Goal: Information Seeking & Learning: Learn about a topic

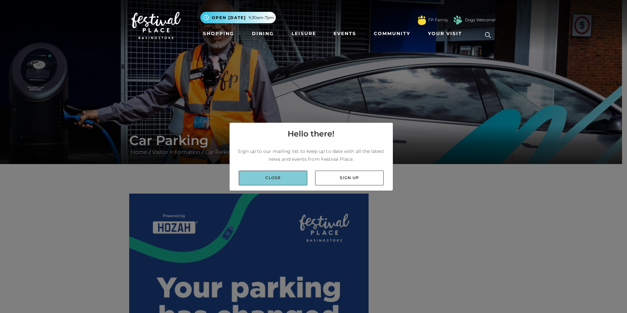
click at [290, 176] on link "Close" at bounding box center [273, 177] width 69 height 15
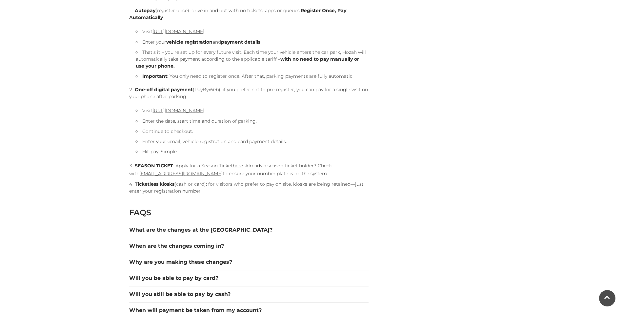
scroll to position [787, 0]
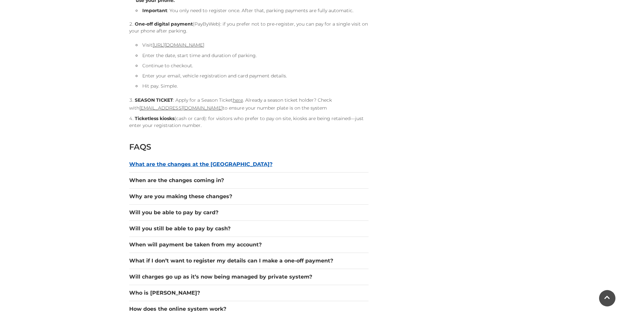
click at [229, 160] on button "What are the changes at the [GEOGRAPHIC_DATA]?" at bounding box center [248, 164] width 239 height 8
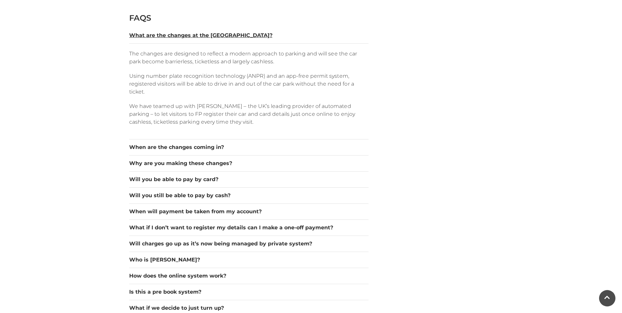
scroll to position [918, 0]
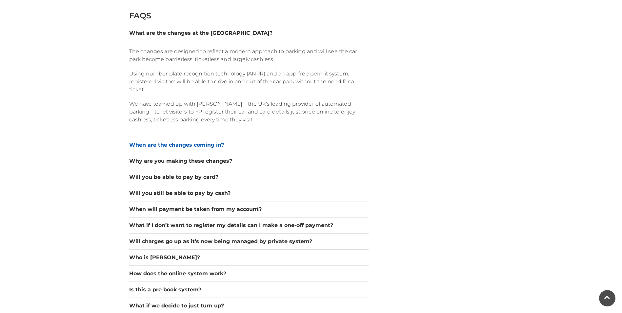
click at [173, 145] on button "When are the changes coming in?" at bounding box center [248, 145] width 239 height 8
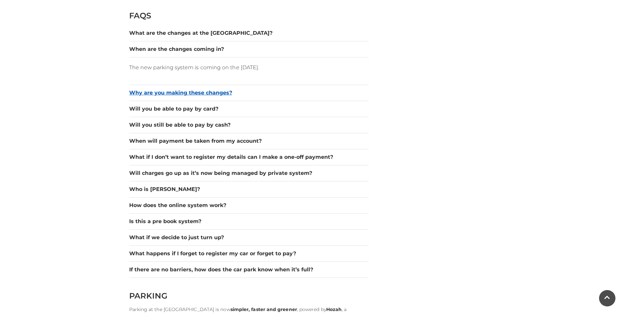
click at [197, 93] on button "Why are you making these changes?" at bounding box center [248, 93] width 239 height 8
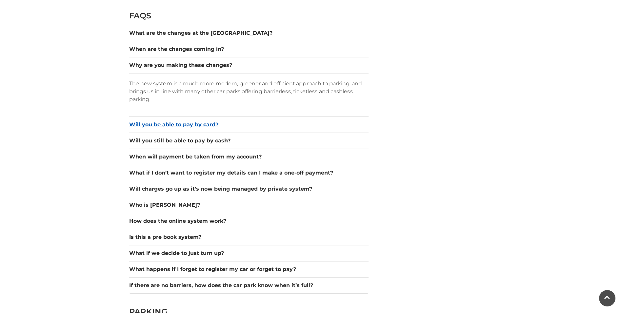
click at [202, 124] on button "Will you be able to pay by card?" at bounding box center [248, 125] width 239 height 8
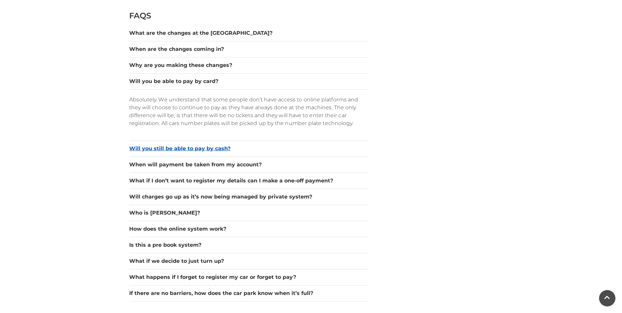
click at [199, 148] on button "Will you still be able to pay by cash?" at bounding box center [248, 149] width 239 height 8
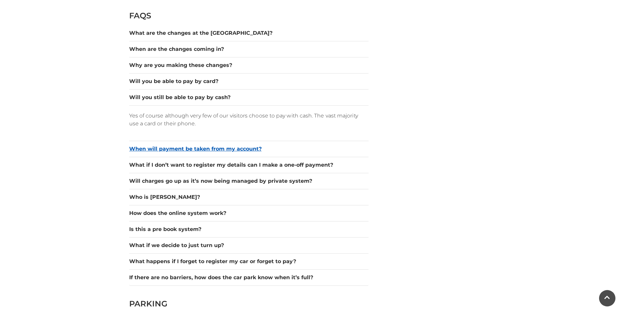
click at [211, 150] on button "When will payment be taken from my account?" at bounding box center [248, 149] width 239 height 8
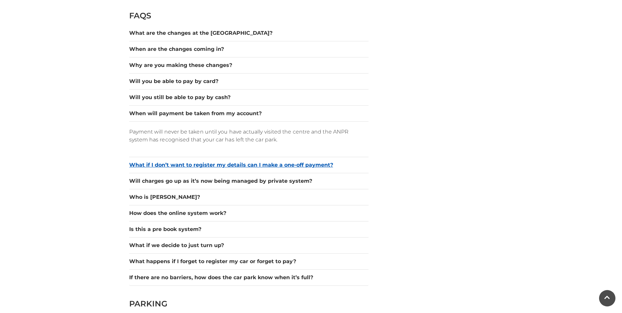
click at [245, 162] on button "What if I don’t want to register my details can I make a one-off payment?" at bounding box center [248, 165] width 239 height 8
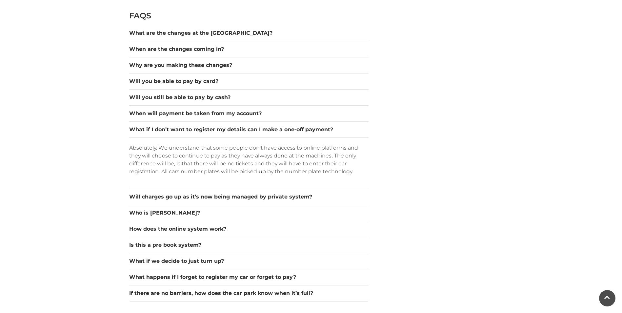
click at [255, 202] on div "Will charges go up as it’s now being managed by private system?" at bounding box center [248, 197] width 239 height 16
click at [258, 198] on button "Will charges go up as it’s now being managed by private system?" at bounding box center [248, 197] width 239 height 8
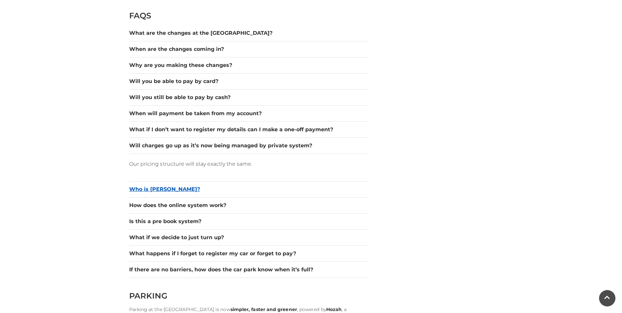
click at [151, 190] on button "Who is [PERSON_NAME]?" at bounding box center [248, 189] width 239 height 8
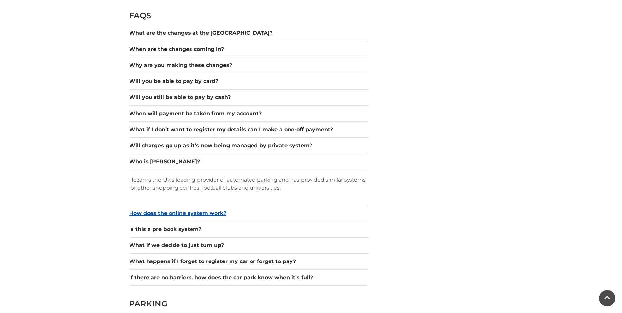
drag, startPoint x: 195, startPoint y: 215, endPoint x: 248, endPoint y: 220, distance: 52.4
click at [195, 214] on button "How does the online system work?" at bounding box center [248, 213] width 239 height 8
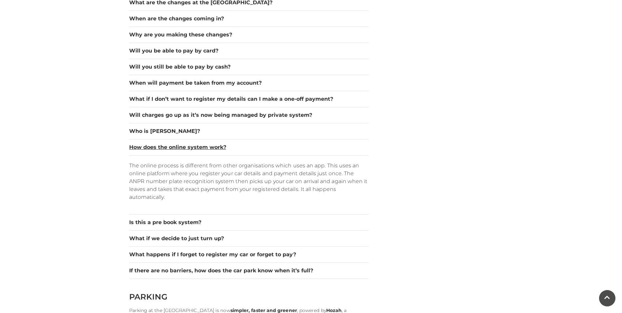
scroll to position [984, 0]
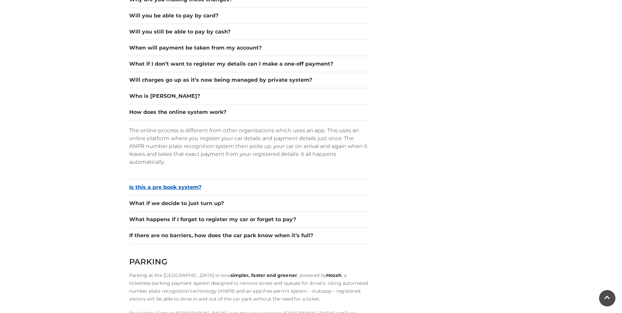
click at [185, 189] on button "Is this a pre book system?" at bounding box center [248, 187] width 239 height 8
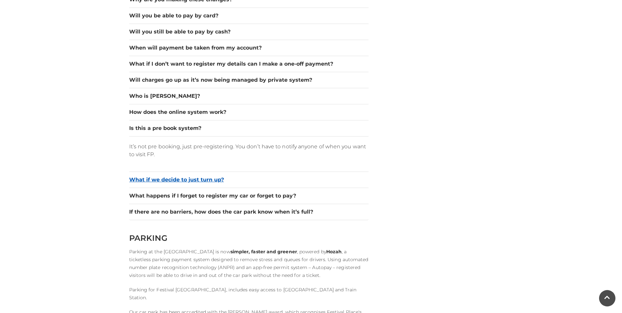
click at [197, 180] on button "What if we decide to just turn up?" at bounding box center [248, 180] width 239 height 8
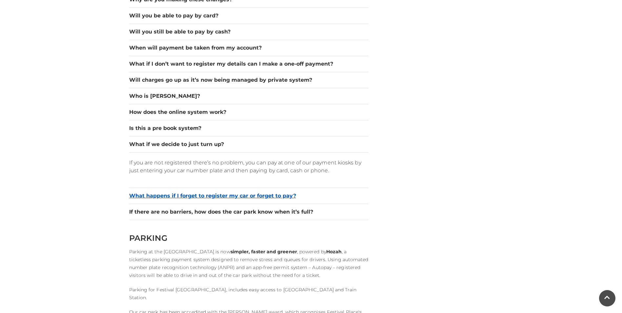
click at [217, 197] on button "What happens if I forget to register my car or forget to pay?" at bounding box center [248, 196] width 239 height 8
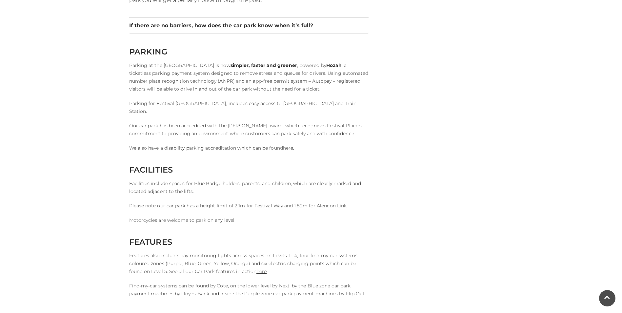
scroll to position [1180, 0]
